Goal: Find specific page/section: Find specific page/section

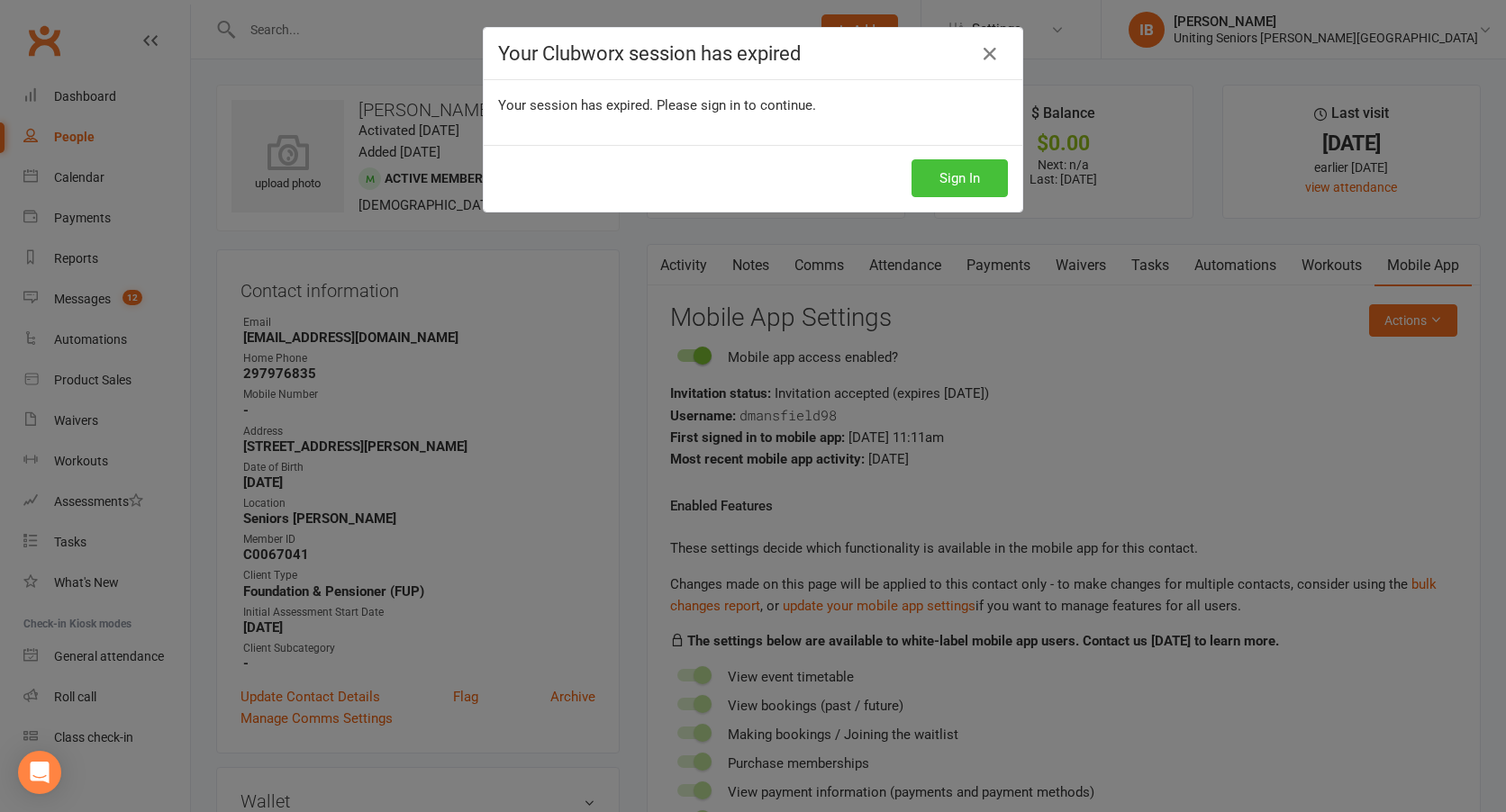
click at [948, 174] on button "Sign In" at bounding box center [959, 178] width 96 height 38
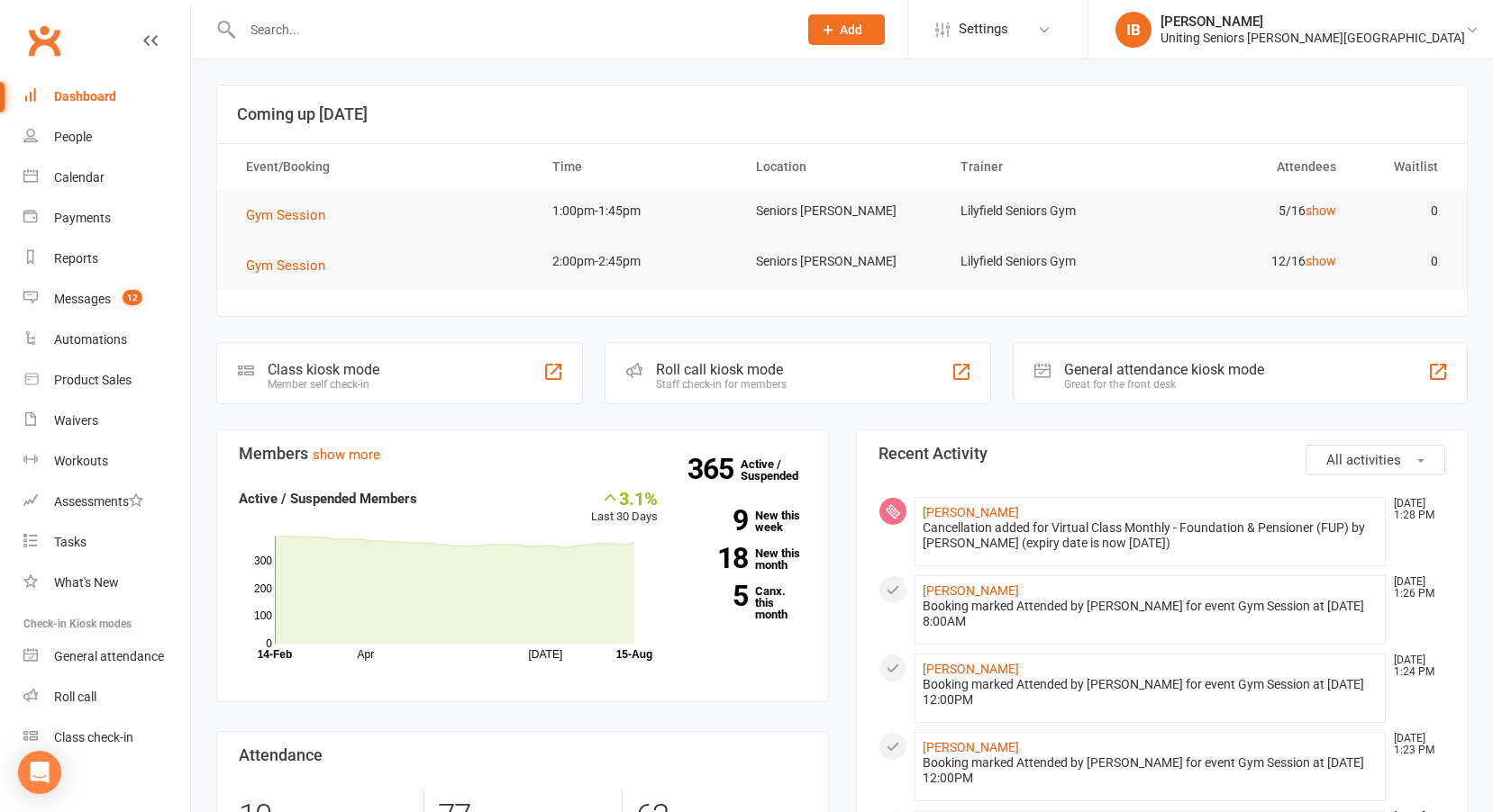
click at [376, 45] on div at bounding box center [500, 29] width 568 height 58
click at [366, 24] on input "text" at bounding box center [511, 29] width 548 height 25
type input "irene"
drag, startPoint x: 285, startPoint y: 29, endPoint x: 249, endPoint y: 26, distance: 36.1
click at [249, 25] on input "irene" at bounding box center [511, 29] width 548 height 25
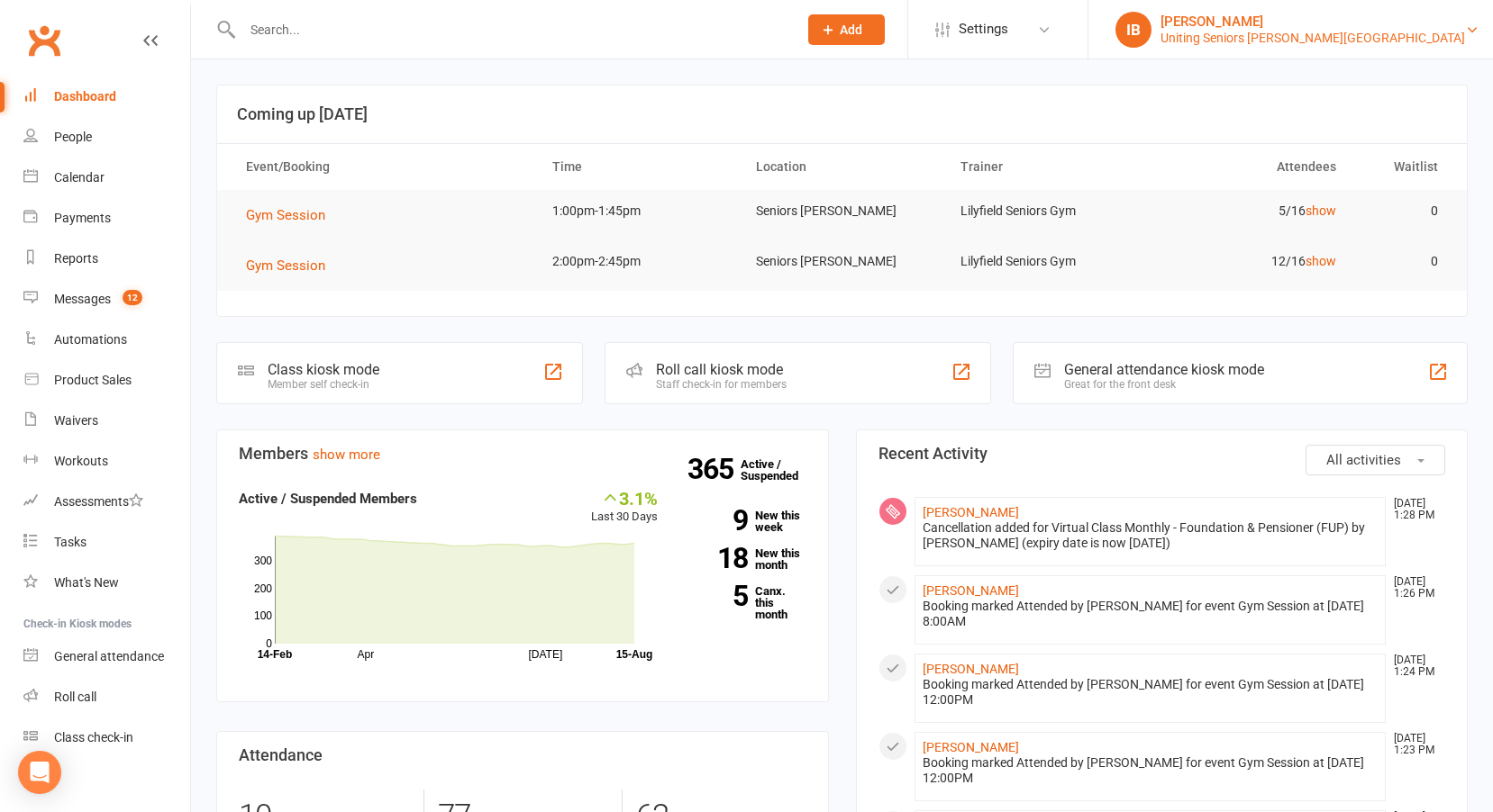
click at [1401, 27] on div "[PERSON_NAME]" at bounding box center [1312, 22] width 305 height 16
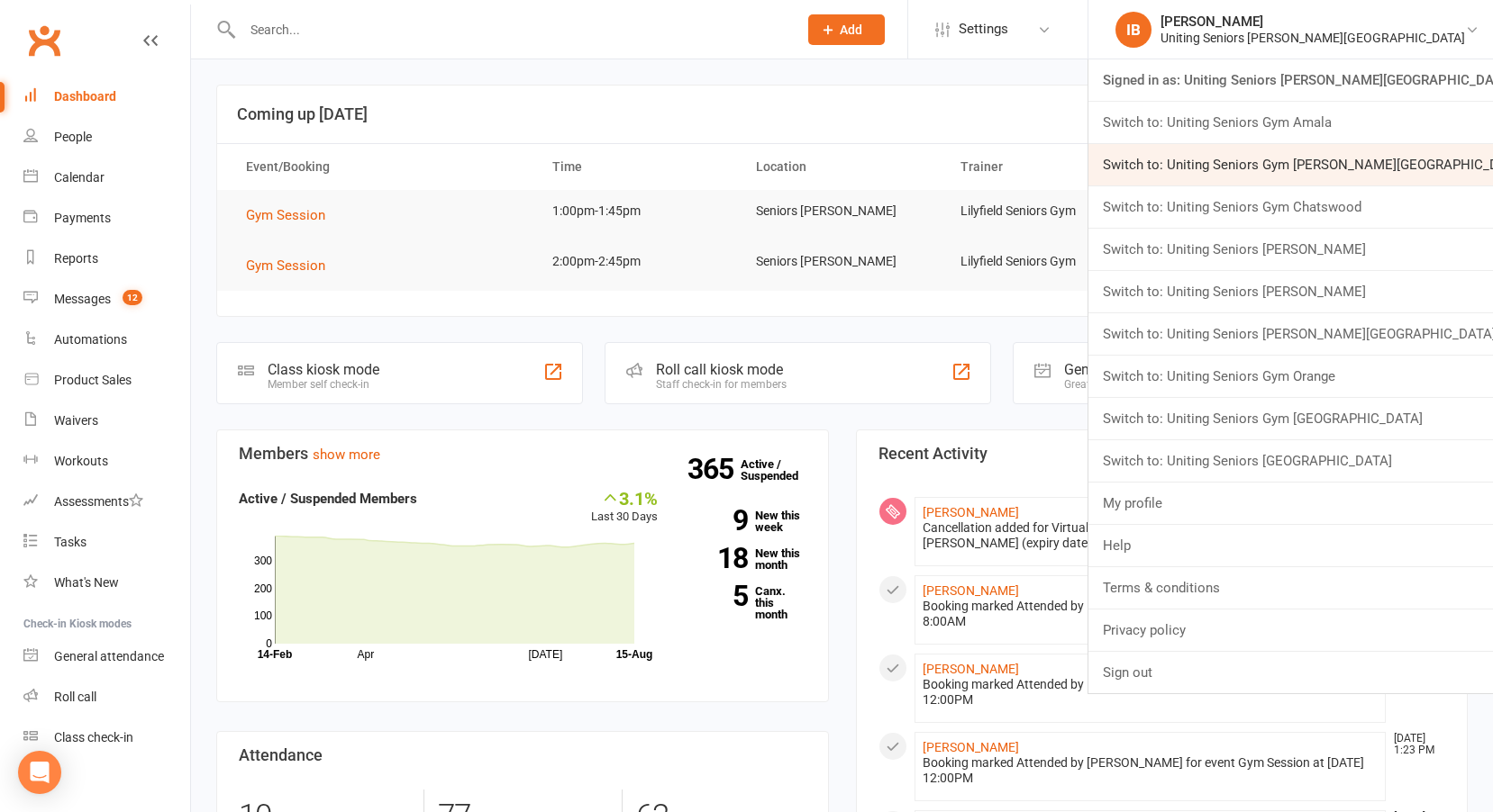
click at [1384, 171] on link "Switch to: Uniting Seniors Gym [PERSON_NAME][GEOGRAPHIC_DATA]" at bounding box center [1291, 165] width 405 height 42
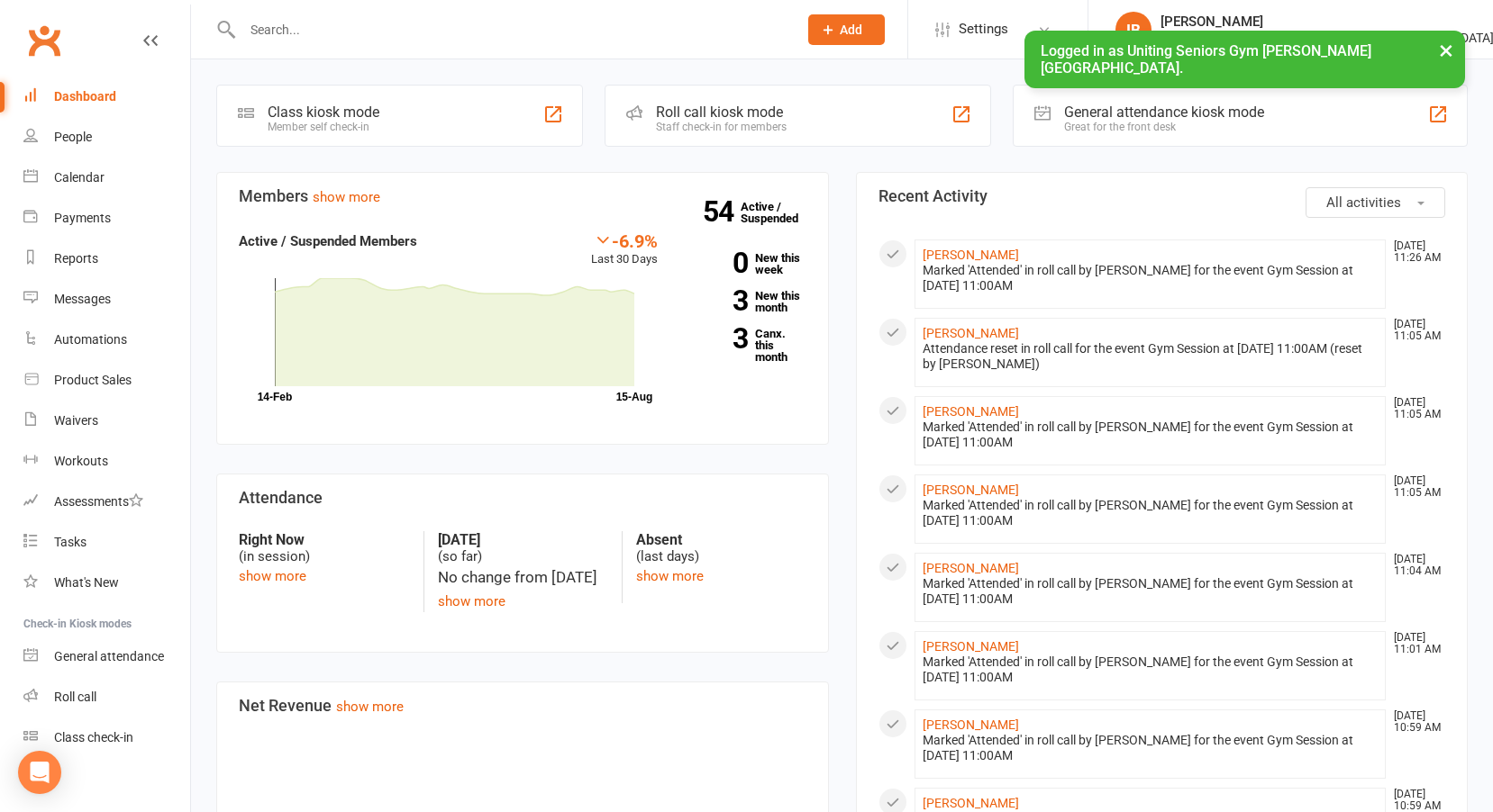
click at [338, 24] on input "text" at bounding box center [511, 29] width 548 height 25
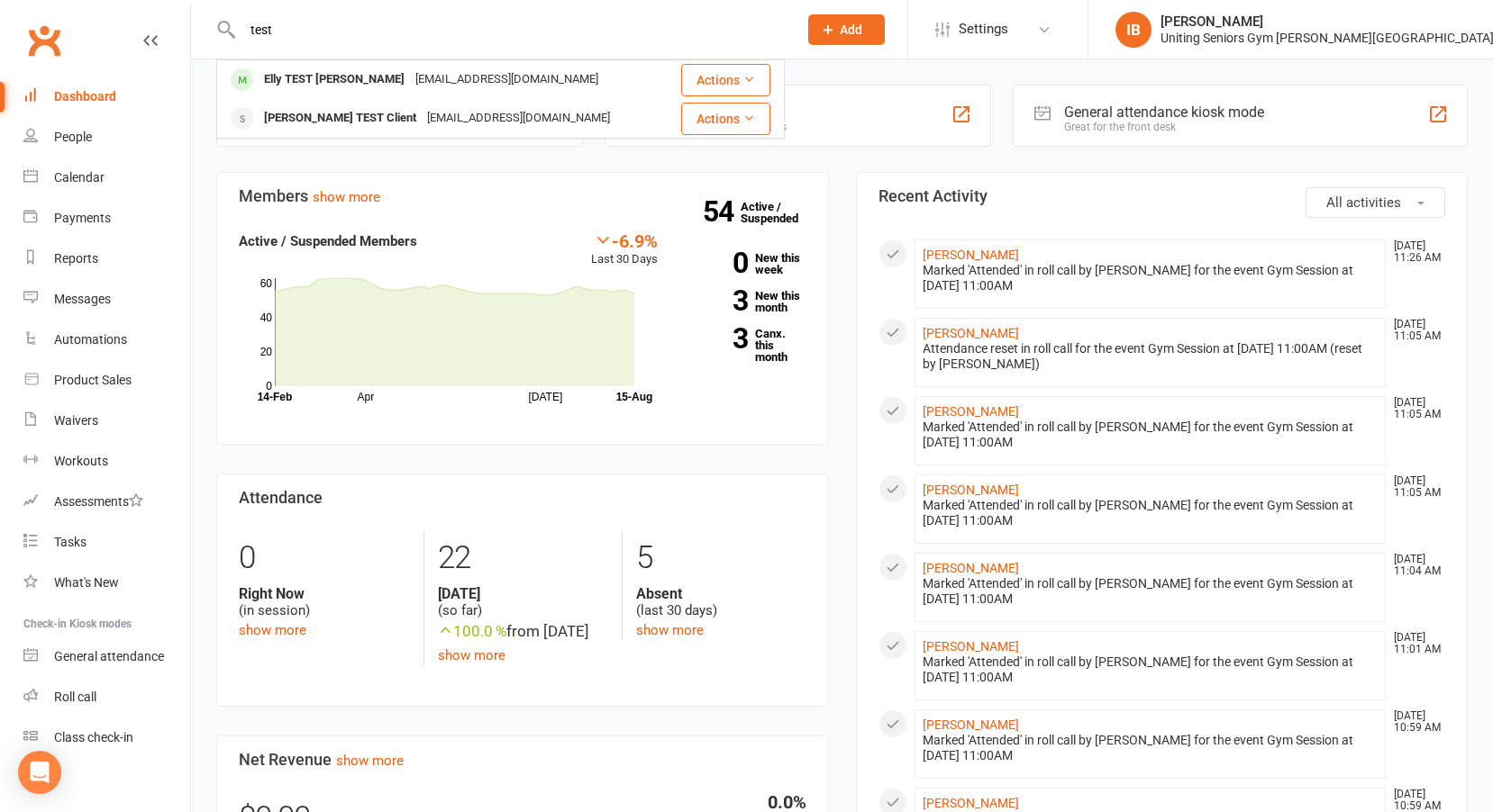
drag, startPoint x: 282, startPoint y: 32, endPoint x: 247, endPoint y: 32, distance: 35.0
click at [247, 32] on input "test" at bounding box center [511, 29] width 548 height 25
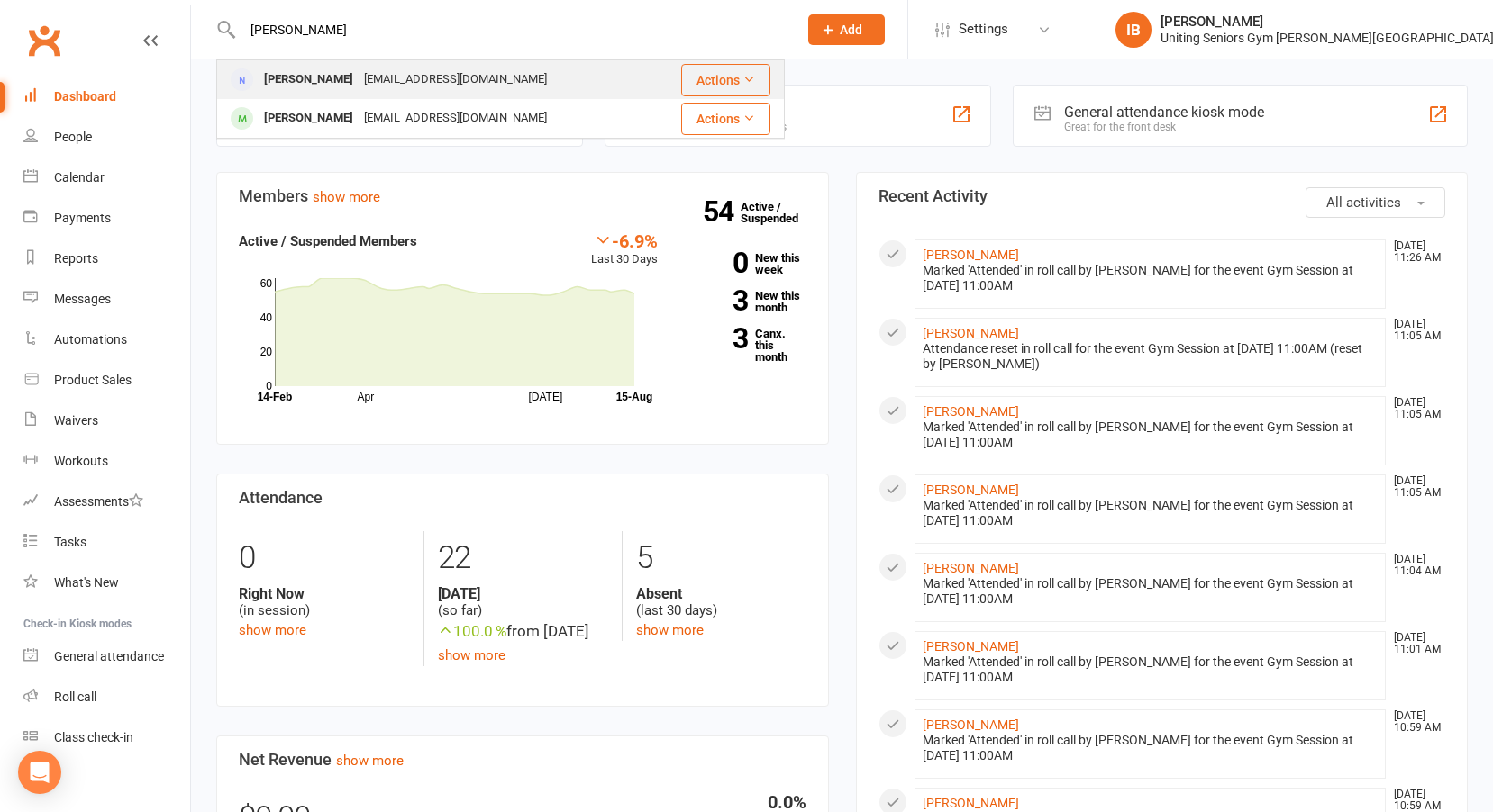
type input "irene"
click at [392, 81] on div "ibarratt@uniting.org" at bounding box center [455, 79] width 193 height 26
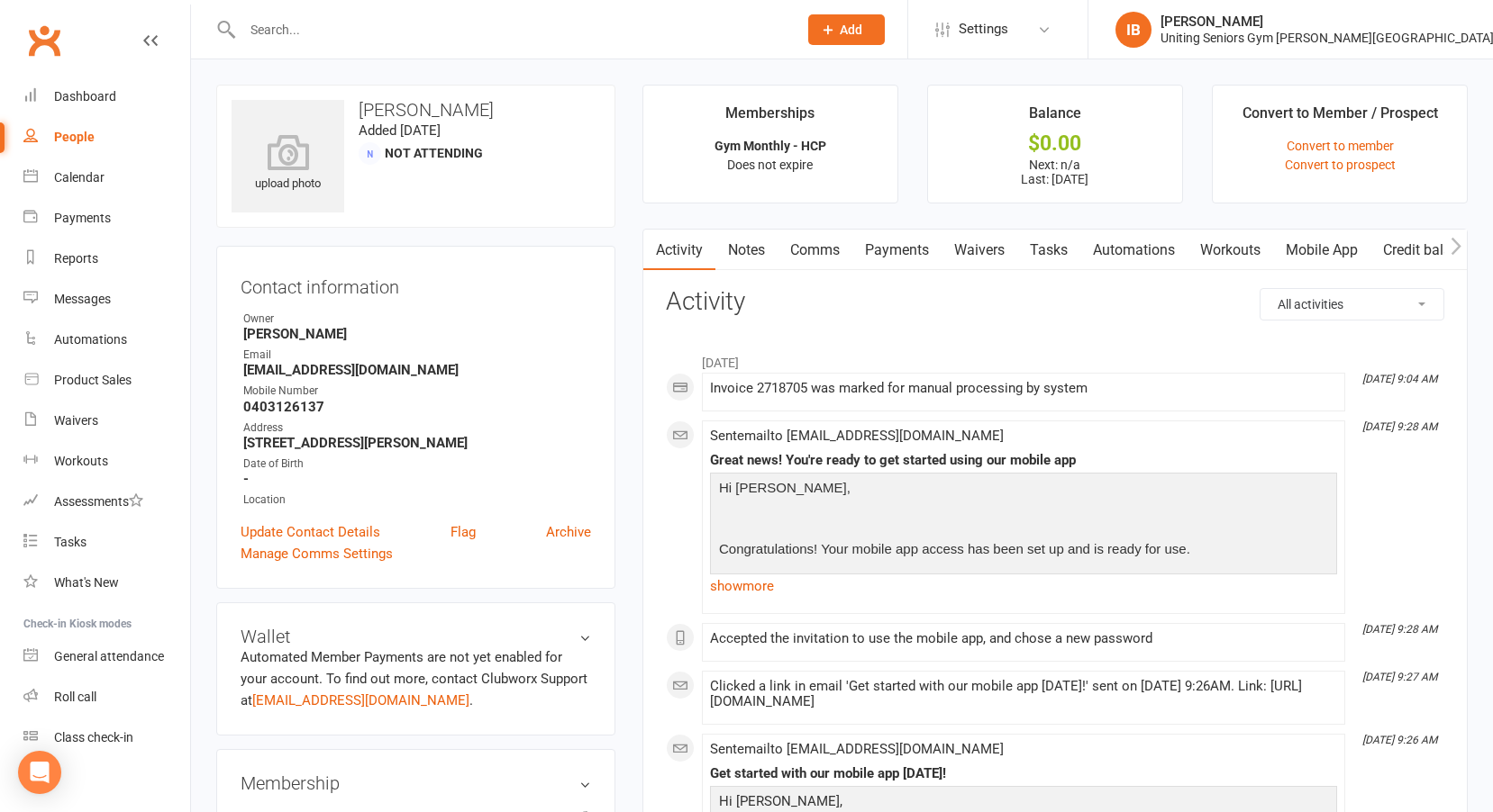
click at [1323, 247] on link "Mobile App" at bounding box center [1321, 251] width 97 height 42
